Goal: Task Accomplishment & Management: Manage account settings

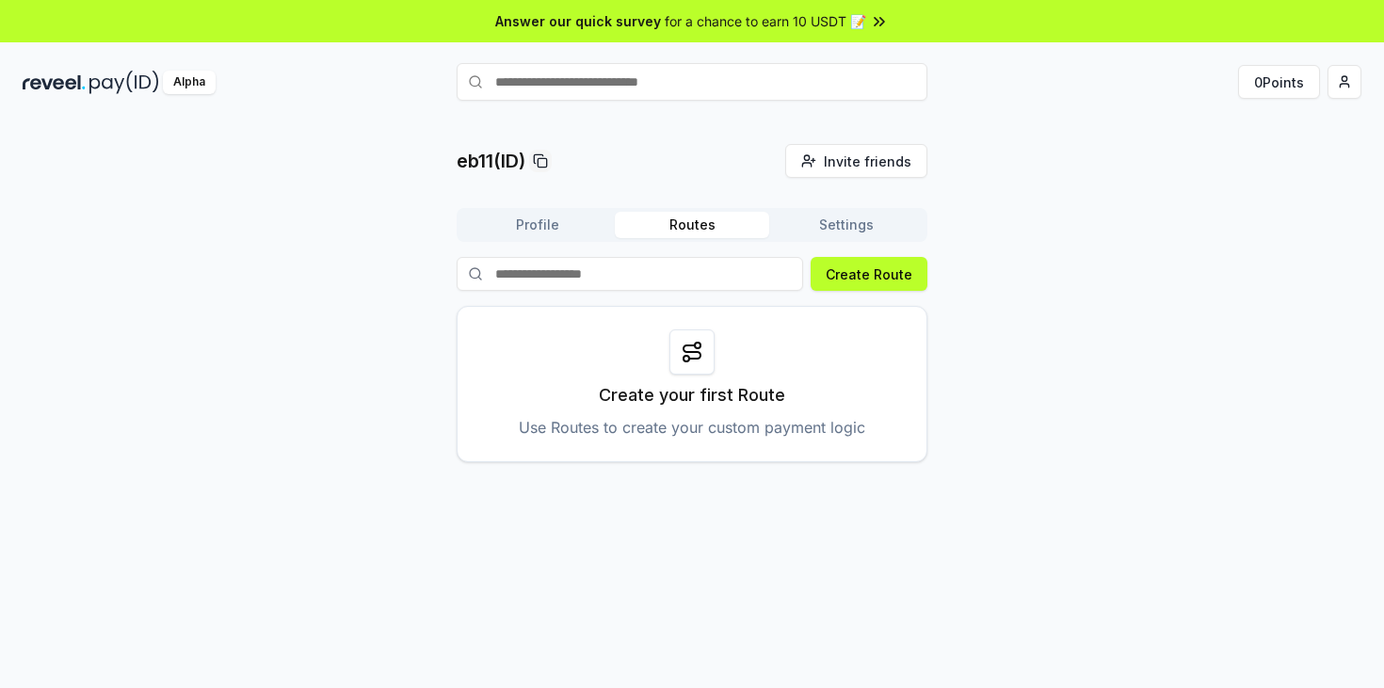
click at [979, 244] on div "eb11(ID) Invite friends Invite Profile Routes Settings Create Route Create your…" at bounding box center [692, 303] width 1339 height 318
click at [508, 228] on button "Profile" at bounding box center [537, 225] width 154 height 26
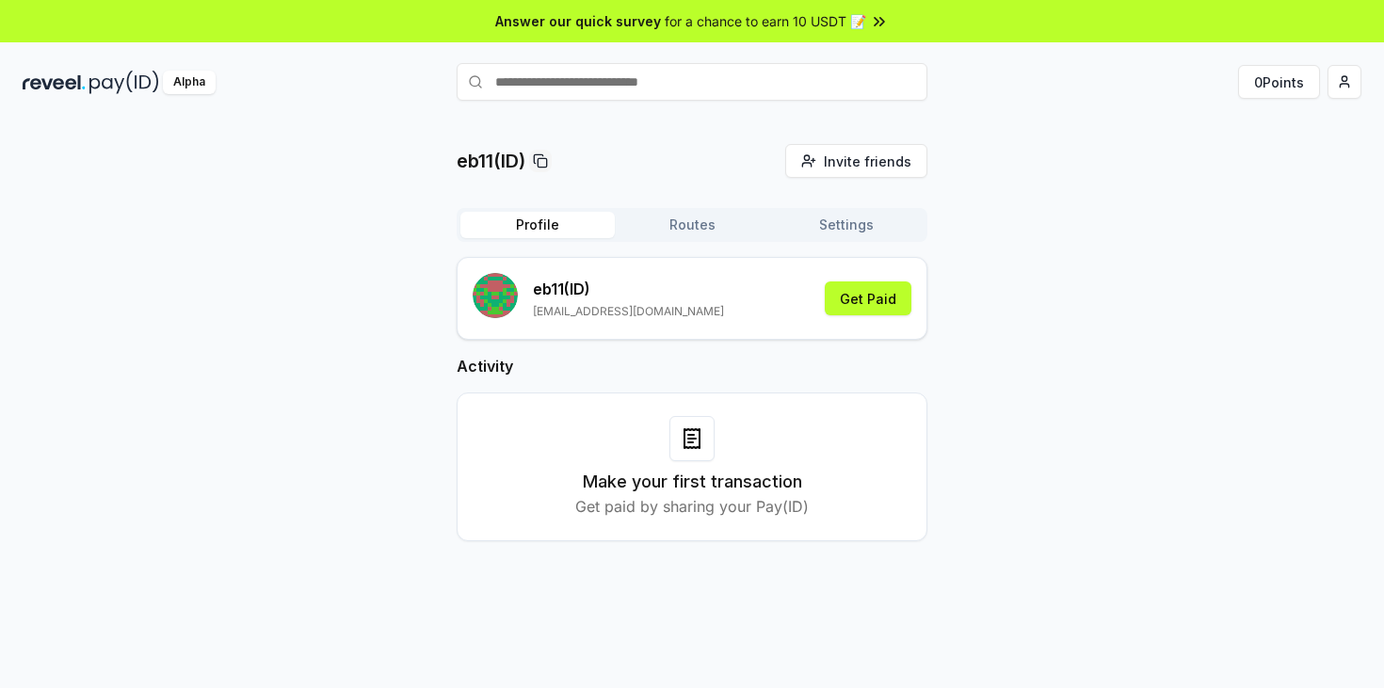
drag, startPoint x: 1059, startPoint y: 425, endPoint x: 941, endPoint y: 314, distance: 161.9
click at [1058, 425] on div "eb11(ID) Invite friends Invite Profile Routes Settings eb11 (ID) [EMAIL_ADDRESS…" at bounding box center [692, 357] width 1339 height 427
drag, startPoint x: 859, startPoint y: 238, endPoint x: 829, endPoint y: 235, distance: 30.3
click at [858, 238] on div "Profile Routes Settings" at bounding box center [692, 225] width 471 height 34
click at [566, 235] on button "Profile" at bounding box center [537, 225] width 154 height 26
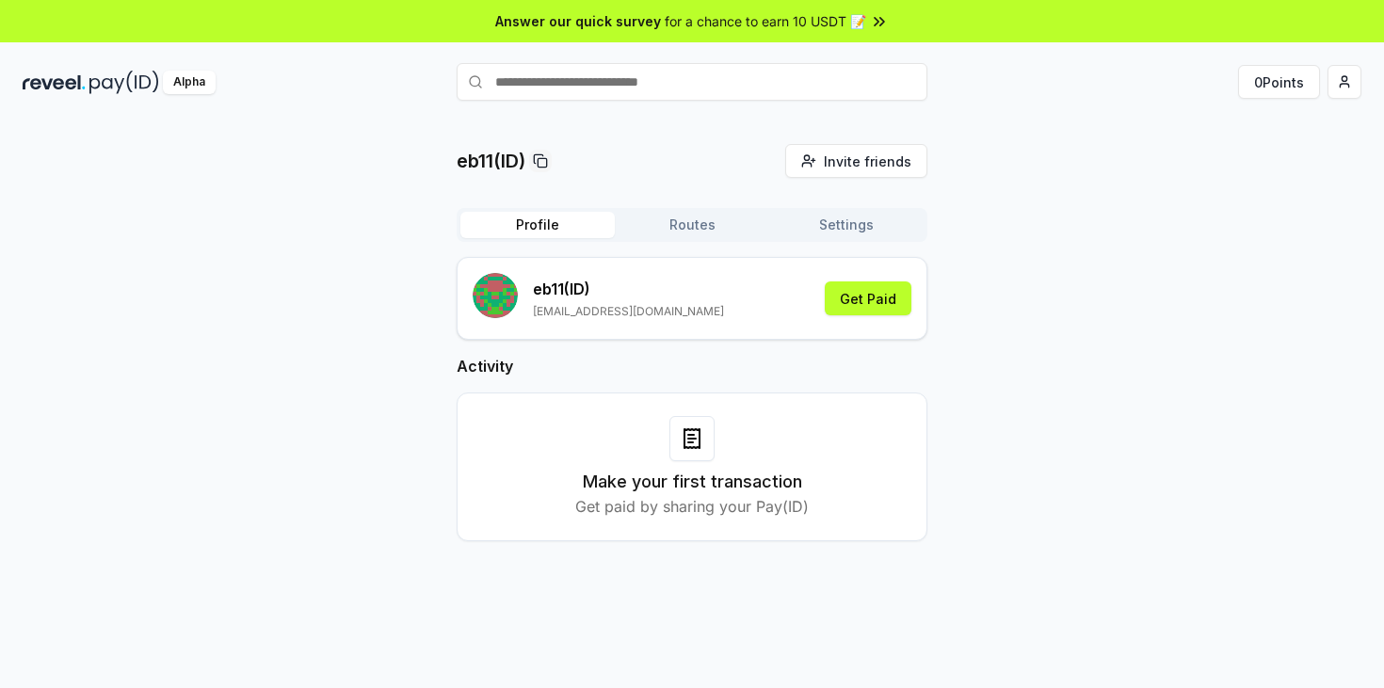
drag, startPoint x: 858, startPoint y: 230, endPoint x: 726, endPoint y: 244, distance: 132.6
click at [857, 230] on button "Settings" at bounding box center [846, 225] width 154 height 26
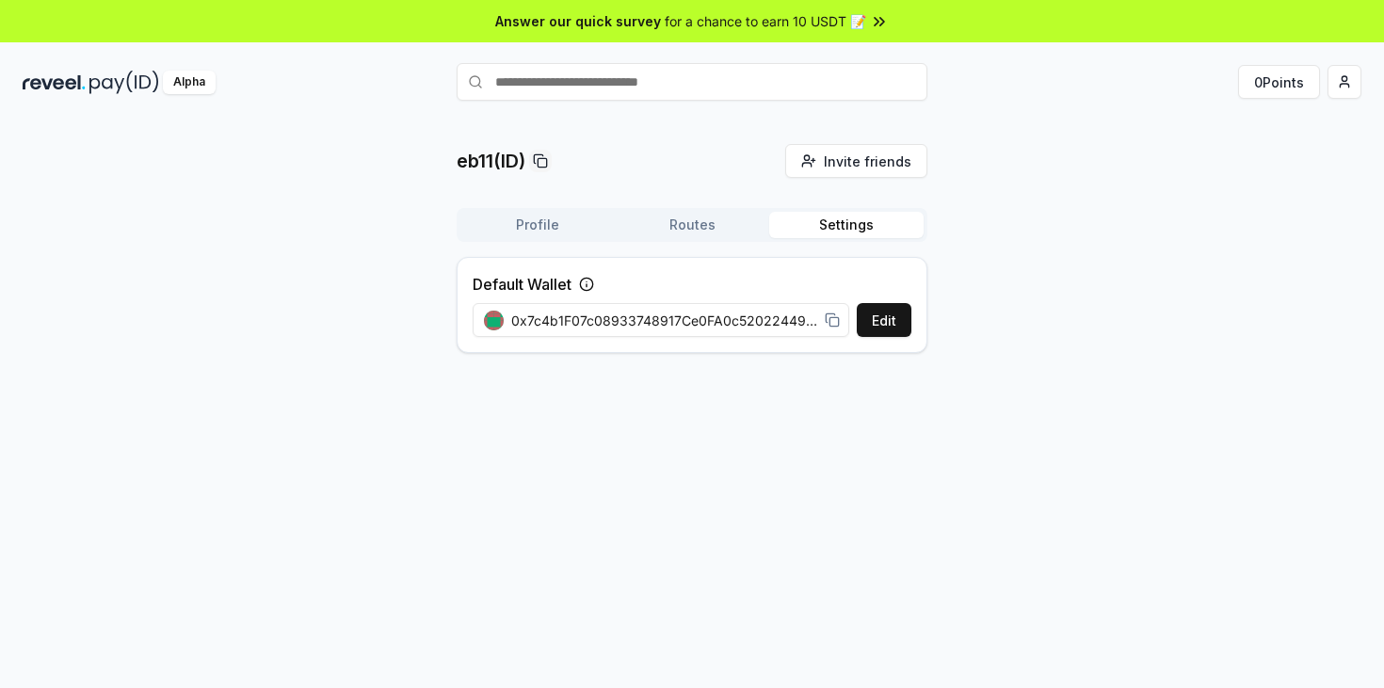
click at [556, 246] on div "Profile Routes Settings Default Wallet Edit 0x7c4b1F07c08933748917Ce0FA0c520224…" at bounding box center [692, 288] width 471 height 160
click at [537, 217] on button "Profile" at bounding box center [537, 225] width 154 height 26
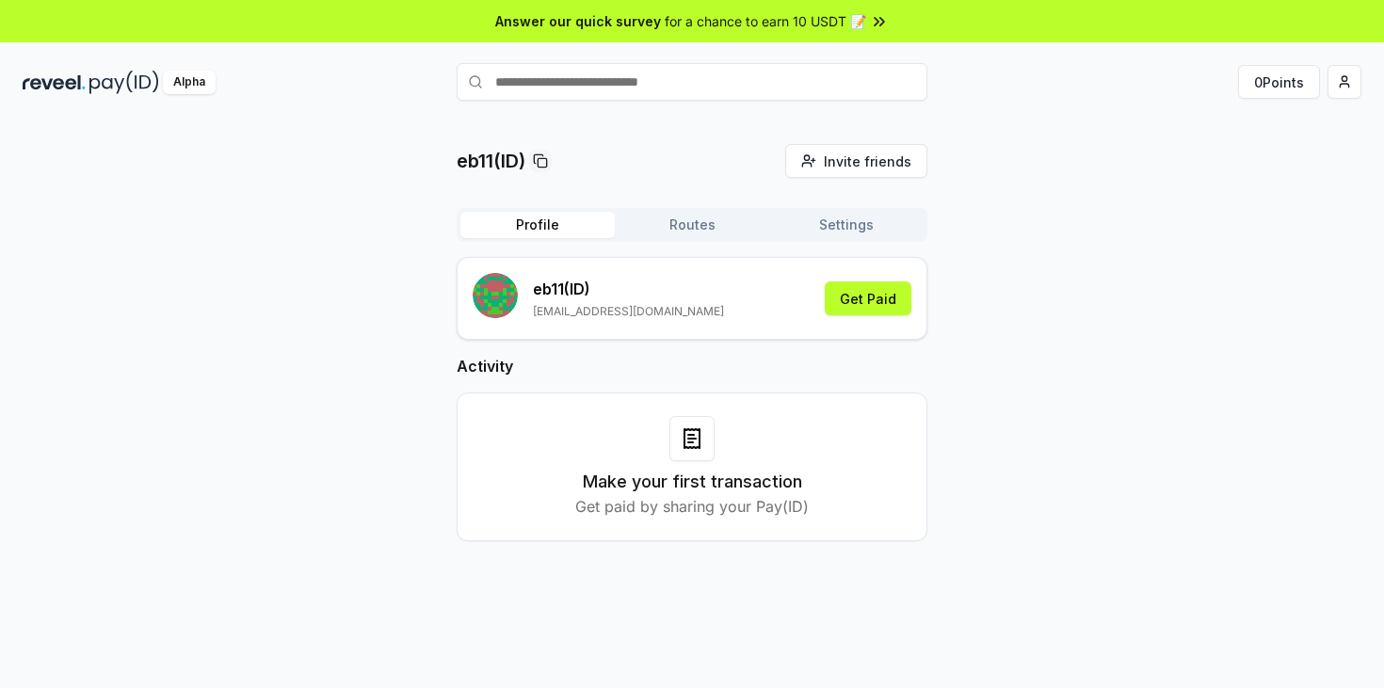
drag, startPoint x: 1148, startPoint y: 243, endPoint x: 1138, endPoint y: 241, distance: 9.6
click at [1146, 243] on div "eb11(ID) Invite friends Invite Profile Routes Settings eb11 (ID) [EMAIL_ADDRESS…" at bounding box center [692, 357] width 1339 height 427
drag, startPoint x: 1073, startPoint y: 211, endPoint x: 1053, endPoint y: 211, distance: 20.7
click at [1073, 211] on div "eb11(ID) Invite friends Invite Profile Routes Settings eb11 (ID) [EMAIL_ADDRESS…" at bounding box center [692, 357] width 1339 height 427
